Goal: Find specific page/section: Find specific page/section

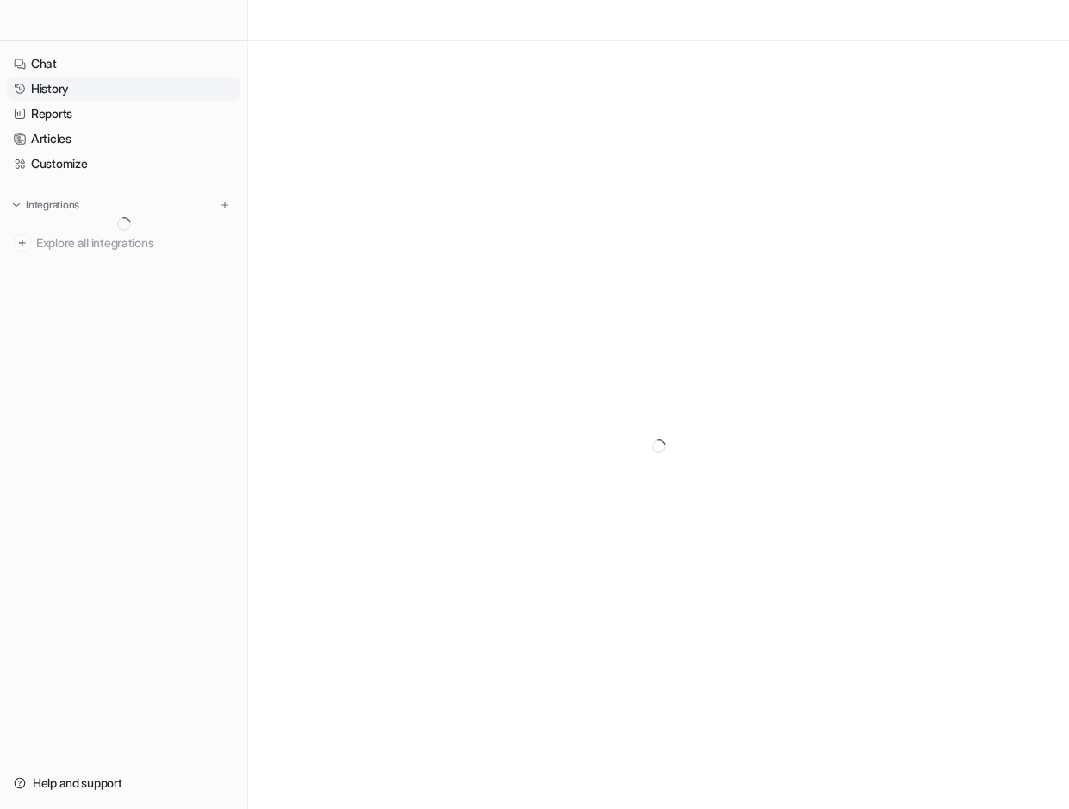
click at [41, 89] on div "Chat History Reports Articles Customize Integrations Explore all integrations H…" at bounding box center [124, 404] width 248 height 809
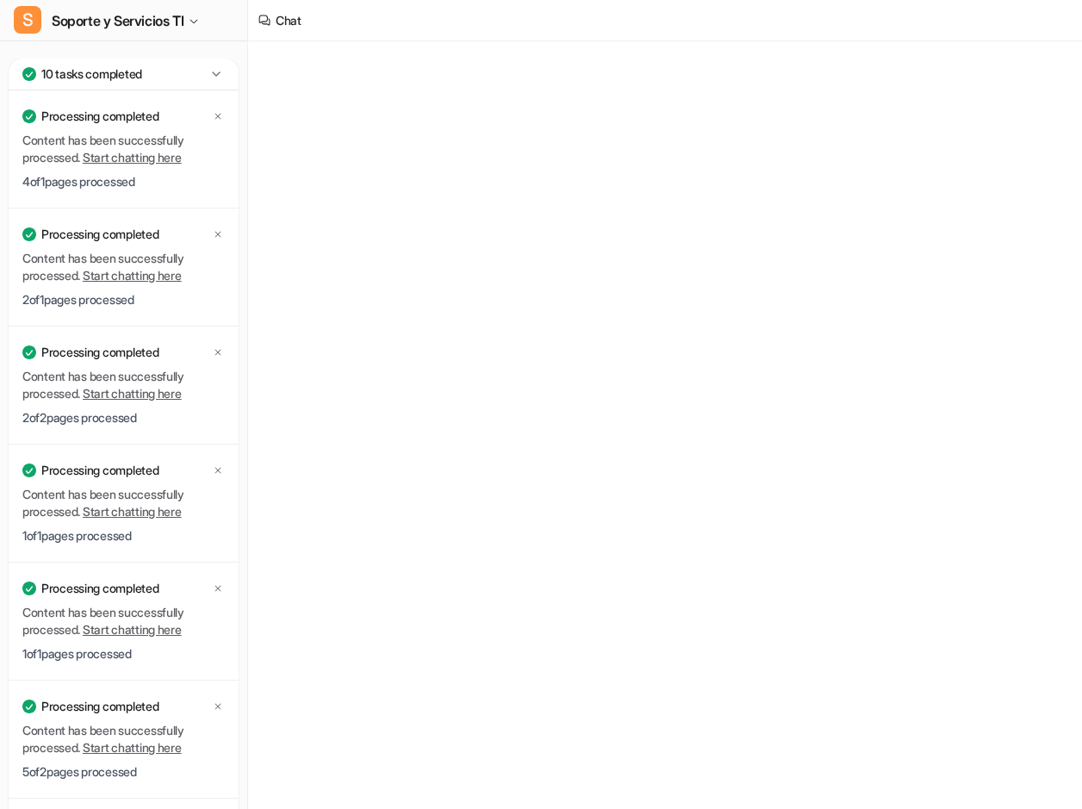
click at [209, 74] on icon at bounding box center [216, 73] width 17 height 17
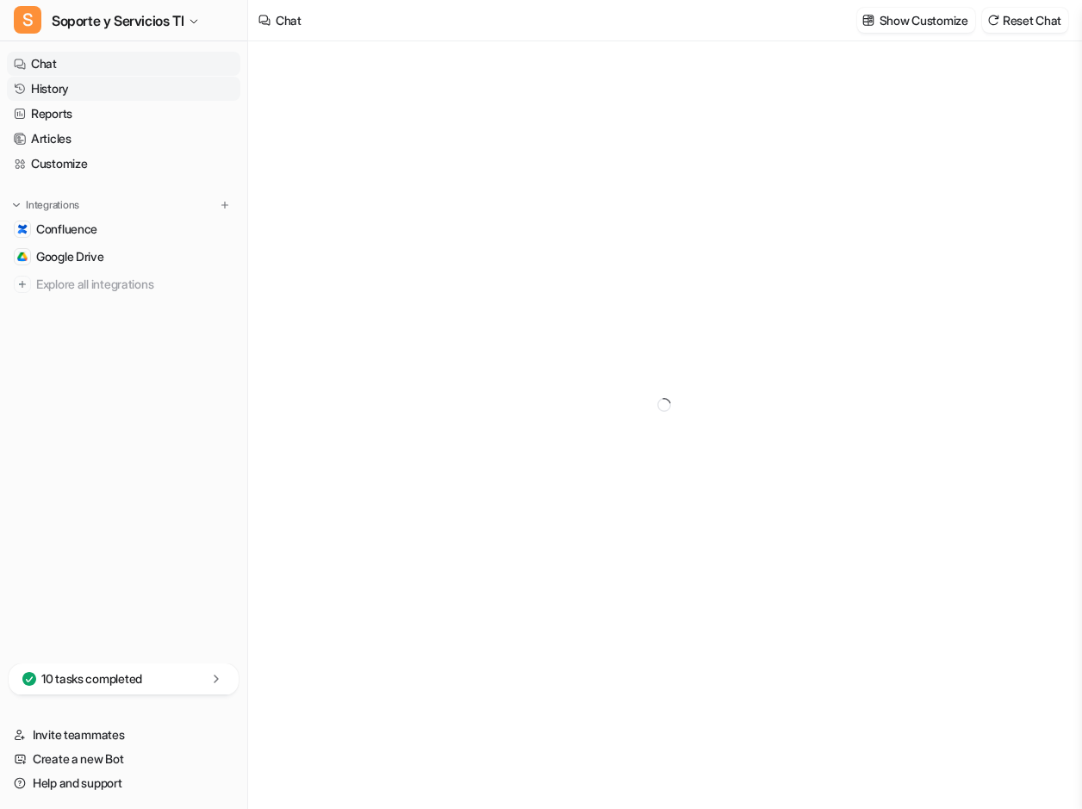
type textarea "**********"
click at [49, 91] on link "History" at bounding box center [124, 89] width 234 height 24
